Goal: Information Seeking & Learning: Learn about a topic

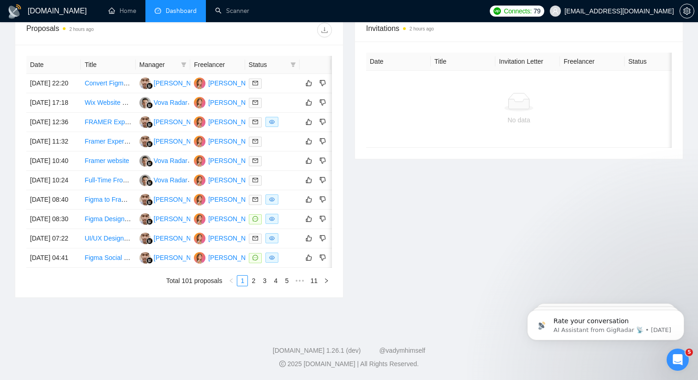
scroll to position [362, 0]
click at [95, 60] on th "Title" at bounding box center [108, 65] width 54 height 18
click at [93, 65] on th "Title" at bounding box center [108, 65] width 54 height 18
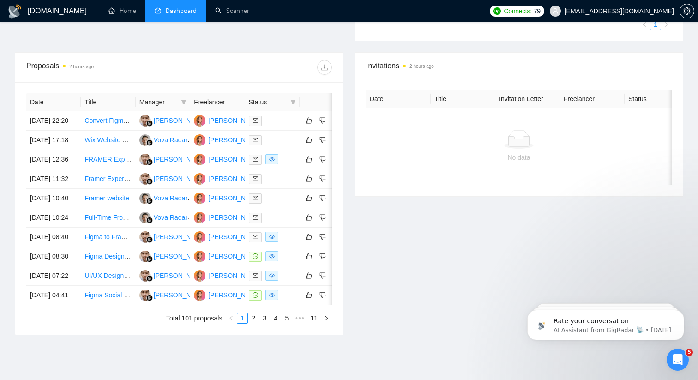
scroll to position [323, 0]
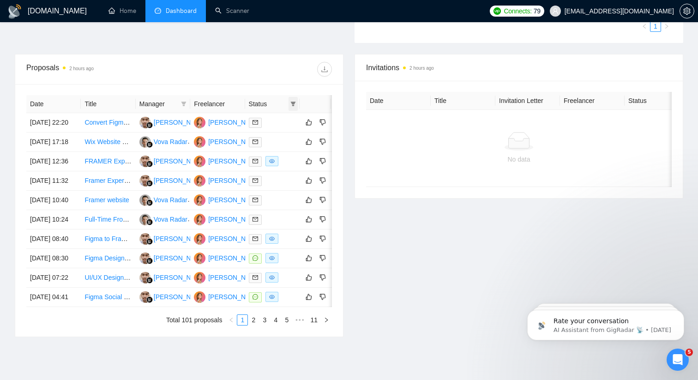
click at [291, 98] on span at bounding box center [293, 104] width 9 height 14
click at [250, 121] on input "checkbox" at bounding box center [251, 121] width 7 height 7
checkbox input "true"
click at [280, 157] on button "OK" at bounding box center [286, 154] width 17 height 11
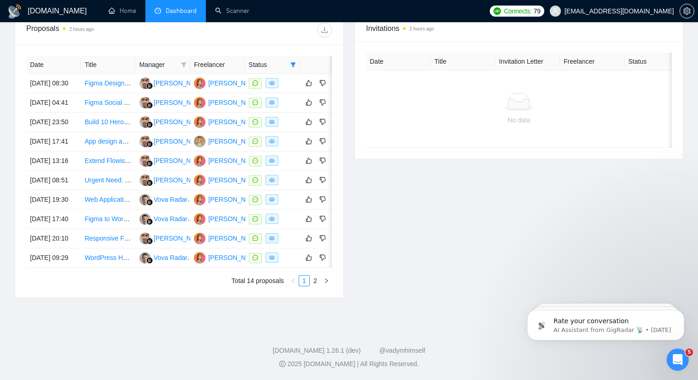
scroll to position [386, 0]
click at [315, 286] on link "2" at bounding box center [315, 281] width 10 height 10
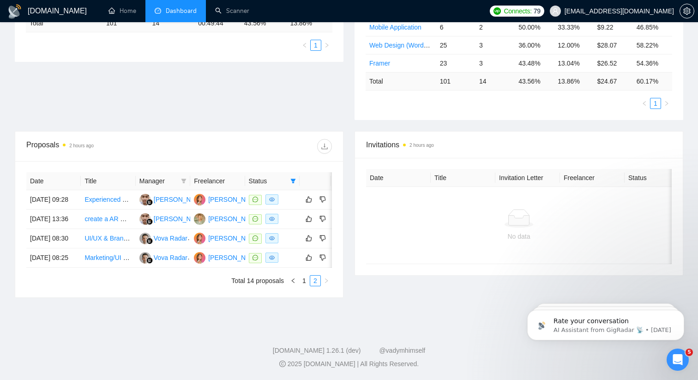
scroll to position [281, 0]
click at [110, 255] on link "Marketing/UI designer needed for new web hero image, meta ads, and email" at bounding box center [194, 257] width 219 height 7
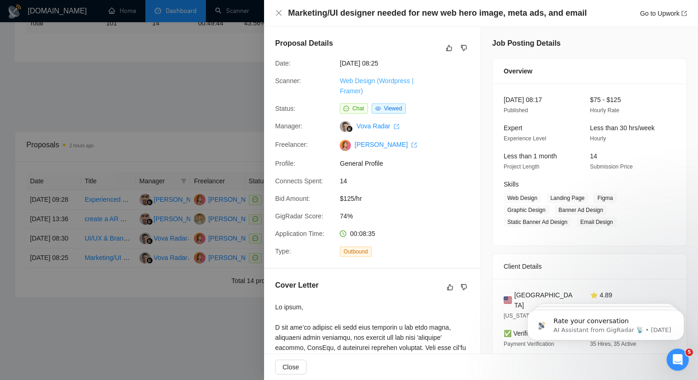
click at [358, 83] on link "Web Design (Wordpress | Framer)" at bounding box center [377, 86] width 74 height 18
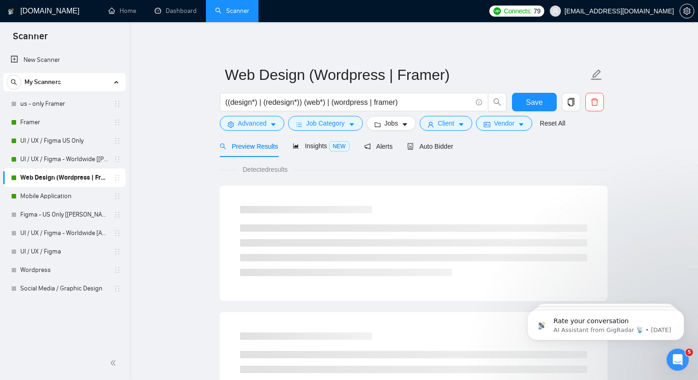
checkbox input "true"
click at [527, 120] on button "Vendor" at bounding box center [504, 123] width 56 height 15
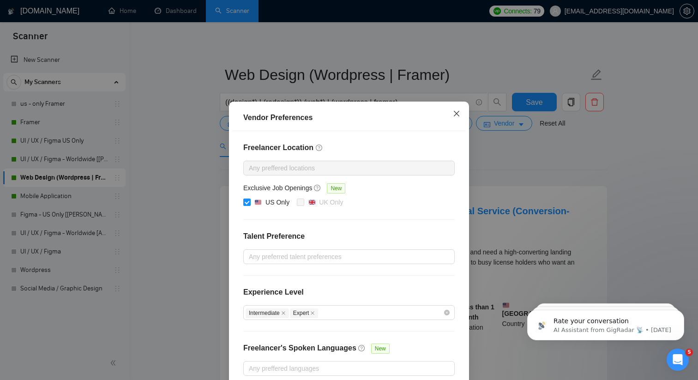
click at [454, 103] on span "Close" at bounding box center [456, 114] width 25 height 25
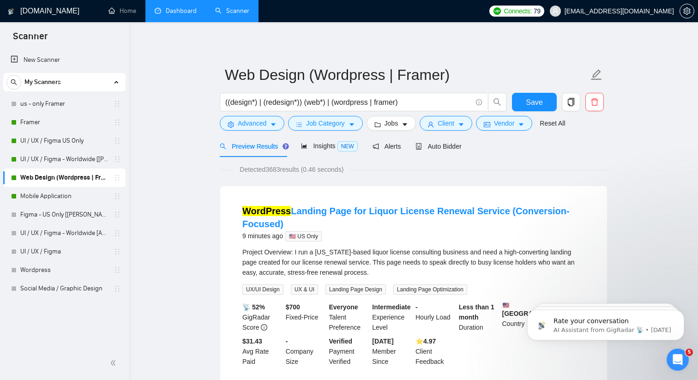
click at [166, 9] on link "Dashboard" at bounding box center [176, 11] width 42 height 8
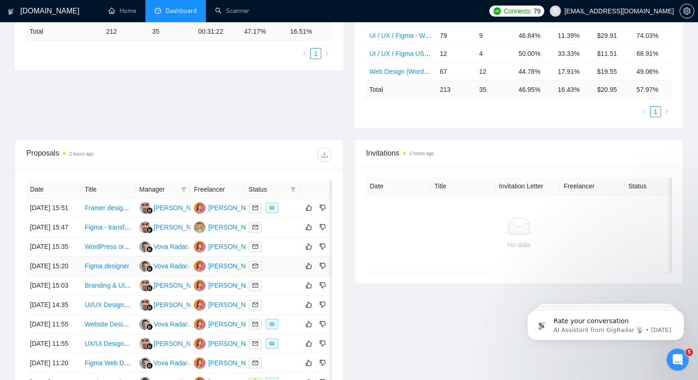
scroll to position [223, 0]
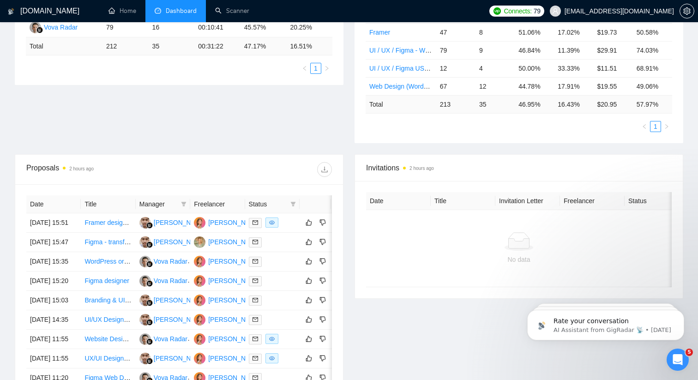
click at [269, 203] on span "Status" at bounding box center [268, 204] width 38 height 10
click at [296, 203] on icon "filter" at bounding box center [293, 204] width 6 height 6
click at [254, 224] on input "checkbox" at bounding box center [251, 221] width 7 height 7
checkbox input "true"
click at [285, 252] on span "OK" at bounding box center [285, 255] width 9 height 10
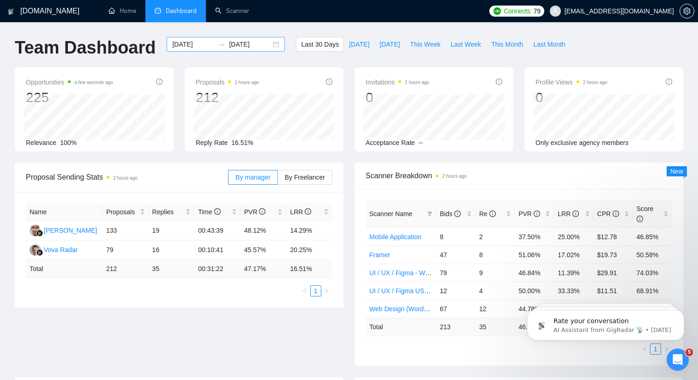
click at [270, 41] on div "[DATE] [DATE]" at bounding box center [226, 44] width 118 height 15
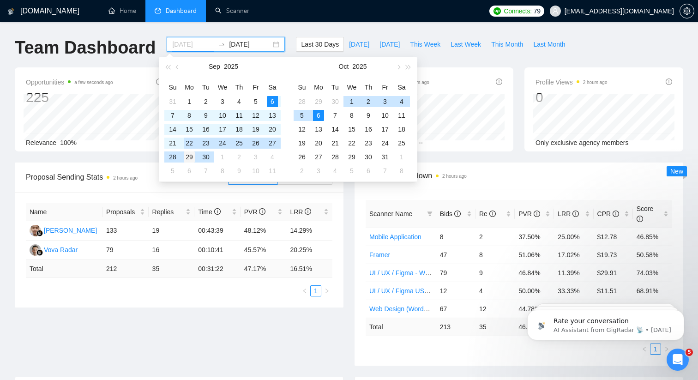
type input "[DATE]"
click at [188, 153] on div "29" at bounding box center [189, 156] width 11 height 11
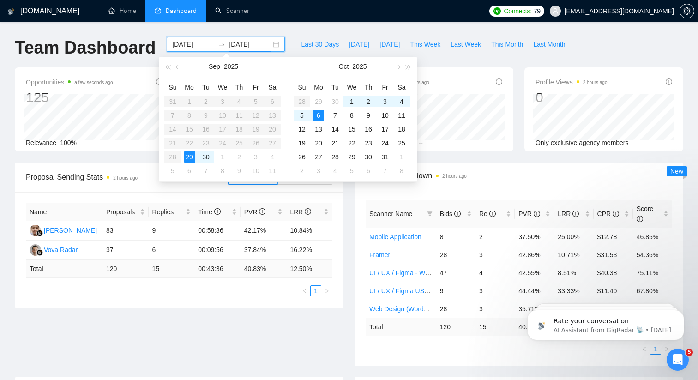
type input "[DATE]"
click at [345, 203] on div "Proposal Sending Stats 2 hours ago By manager By Freelancer Name Proposals Repl…" at bounding box center [179, 235] width 340 height 145
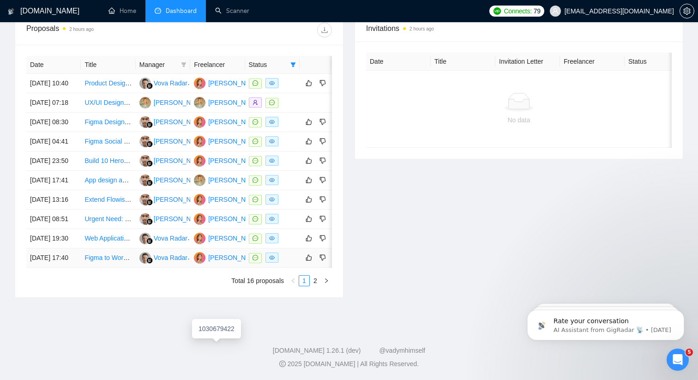
scroll to position [389, 0]
click at [313, 286] on link "2" at bounding box center [315, 281] width 10 height 10
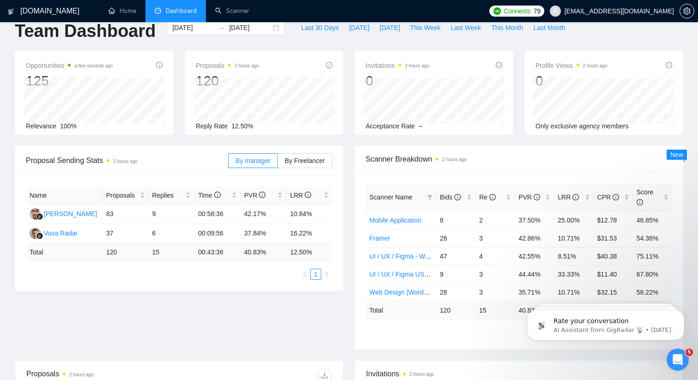
scroll to position [0, 0]
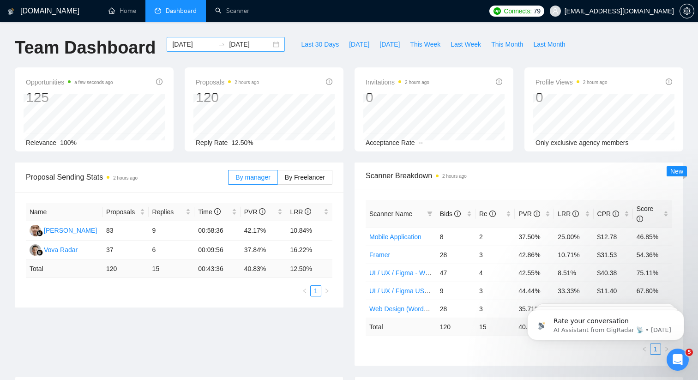
click at [267, 46] on div "[DATE] [DATE]" at bounding box center [226, 44] width 118 height 15
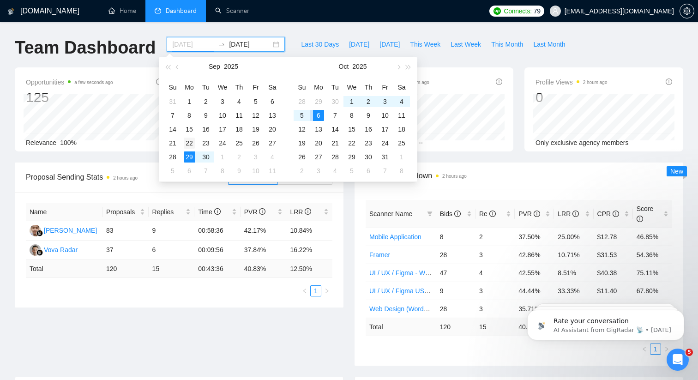
type input "[DATE]"
click at [187, 141] on div "22" at bounding box center [189, 143] width 11 height 11
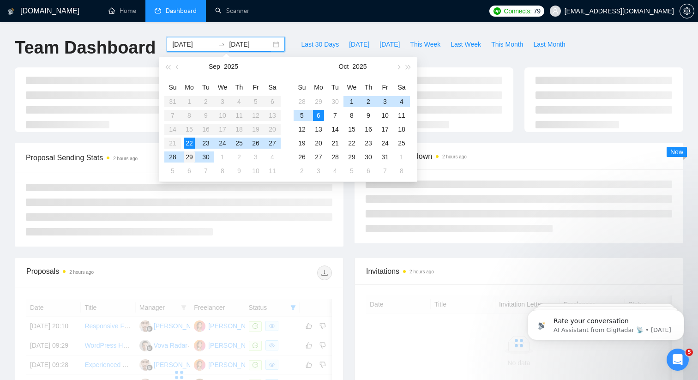
type input "[DATE]"
click at [188, 155] on div "29" at bounding box center [189, 156] width 11 height 11
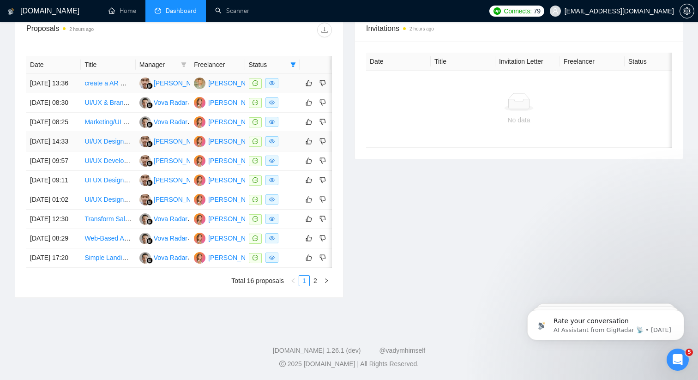
scroll to position [400, 0]
click at [312, 286] on link "2" at bounding box center [315, 281] width 10 height 10
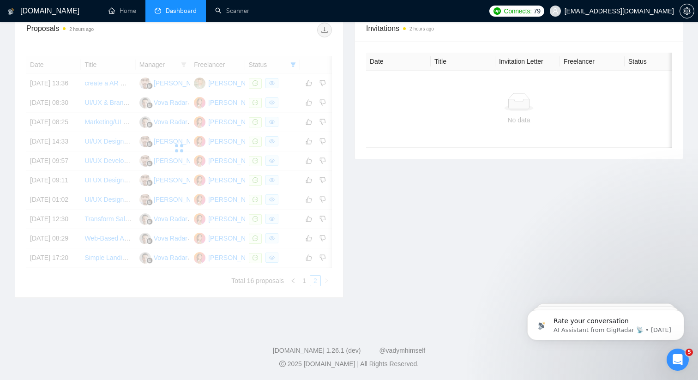
scroll to position [337, 0]
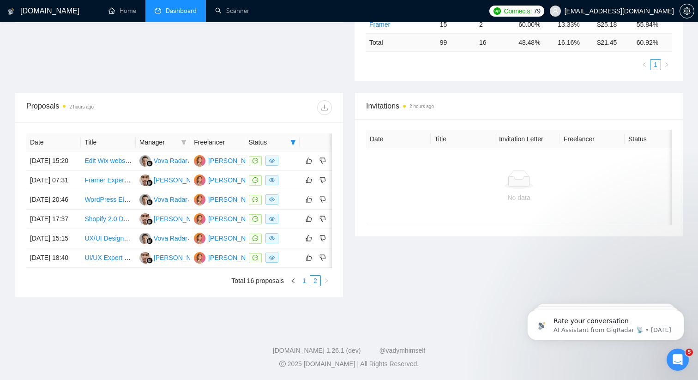
click at [302, 282] on link "1" at bounding box center [304, 281] width 10 height 10
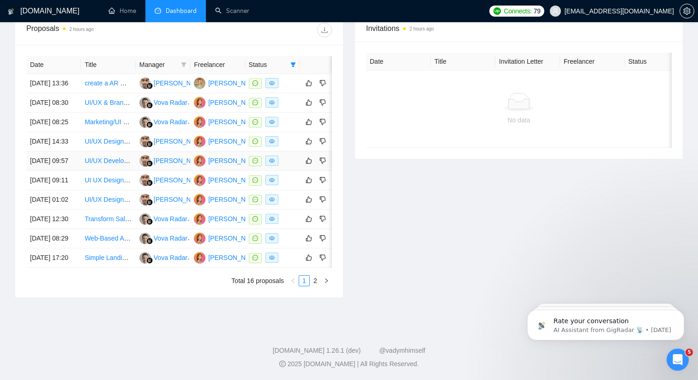
scroll to position [382, 0]
click at [60, 229] on td "[DATE] 12:30" at bounding box center [53, 219] width 54 height 19
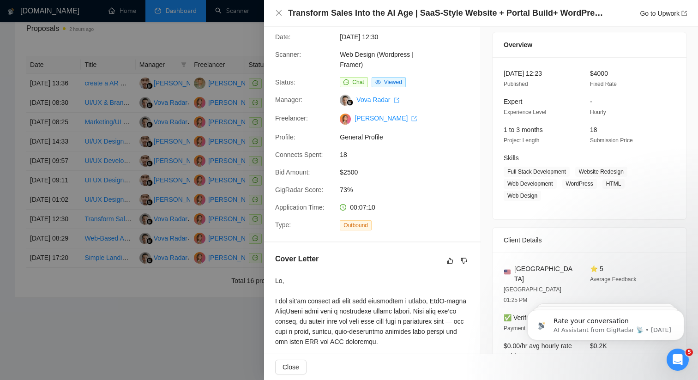
scroll to position [0, 0]
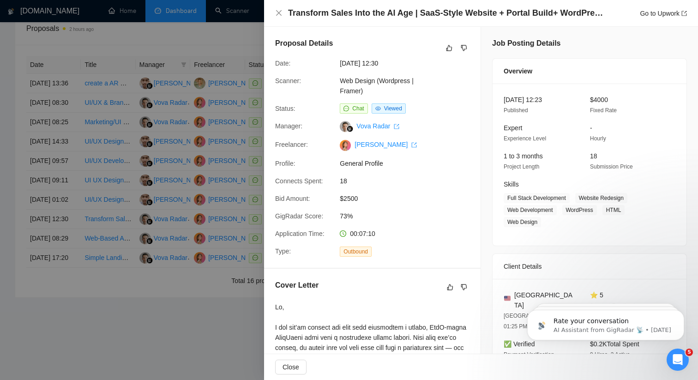
click at [279, 8] on div "Transform Sales Into the AI Age | SaaS-Style Website + Portal Build+ WordPress …" at bounding box center [481, 13] width 412 height 12
click at [279, 12] on icon "close" at bounding box center [278, 12] width 7 height 7
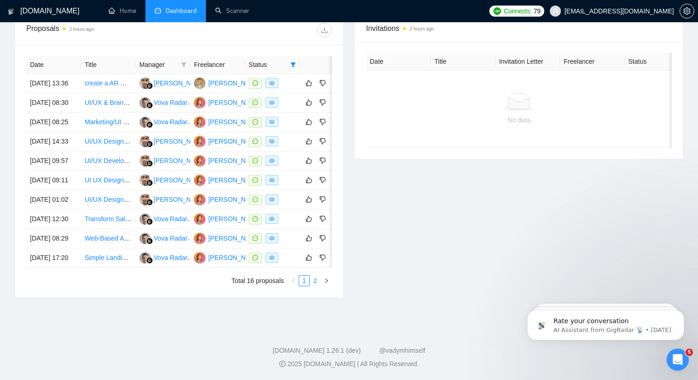
click at [316, 286] on link "2" at bounding box center [315, 281] width 10 height 10
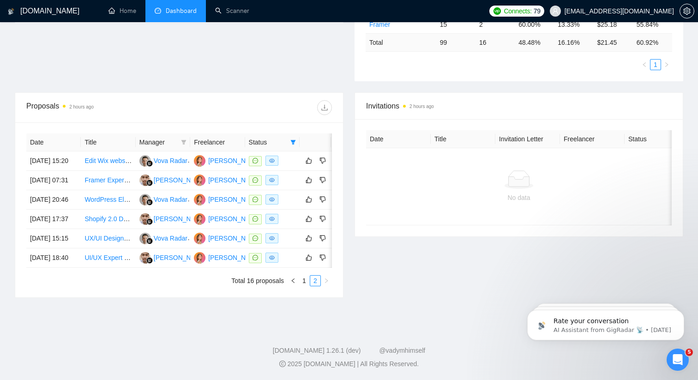
scroll to position [337, 0]
click at [109, 235] on link "UX/UI Designer & Brand Builder (White-Label, Contract-Based, US-Based)" at bounding box center [192, 238] width 214 height 7
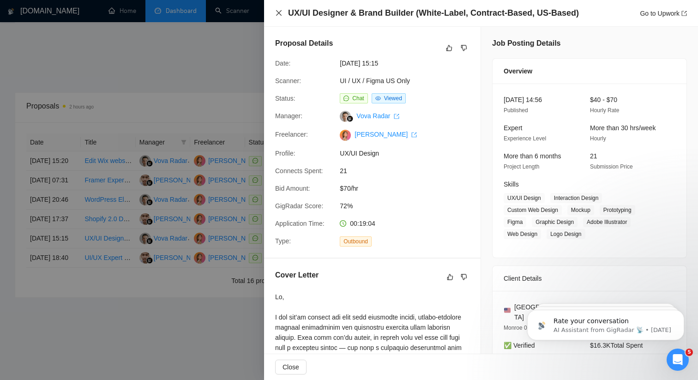
click at [276, 12] on icon "close" at bounding box center [278, 12] width 7 height 7
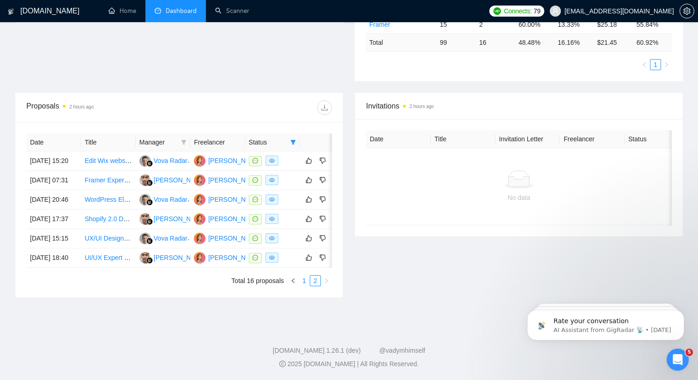
click at [304, 281] on link "1" at bounding box center [304, 281] width 10 height 10
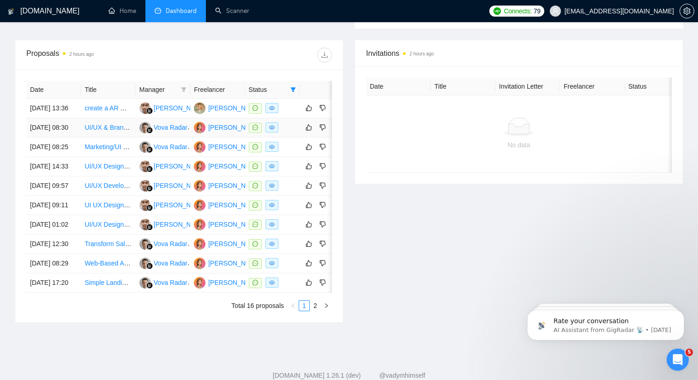
click at [112, 131] on link "UI/UX & Brand Onboarding Lead" at bounding box center [132, 127] width 94 height 7
